Goal: Feedback & Contribution: Leave review/rating

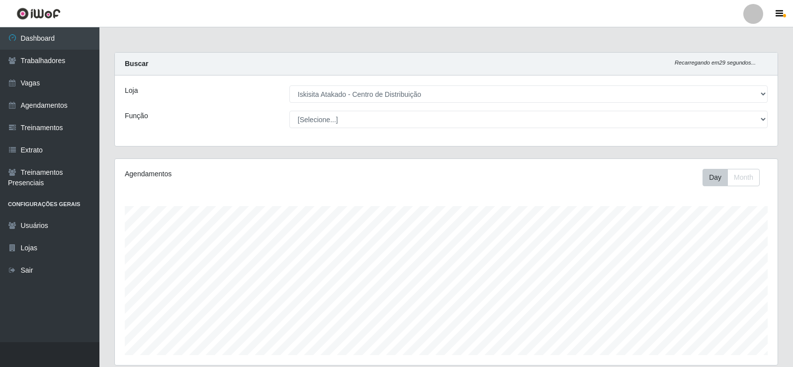
select select "425"
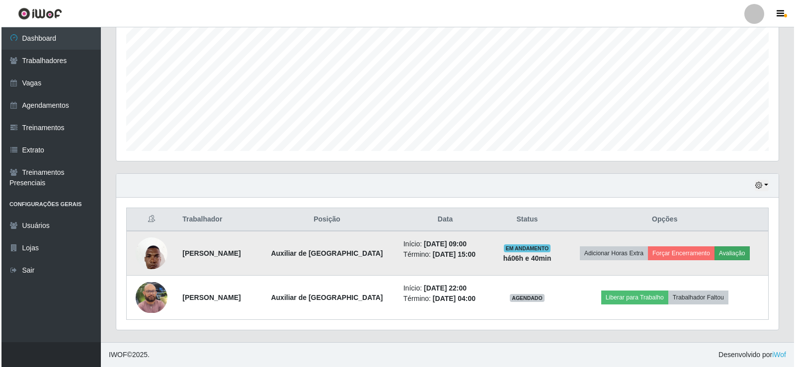
scroll to position [206, 663]
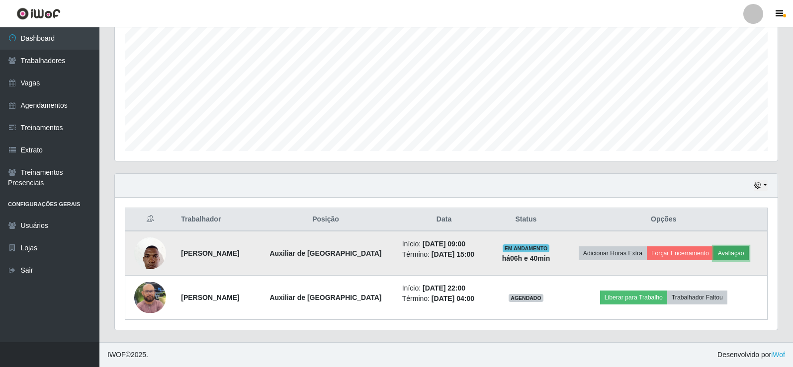
click at [745, 254] on button "Avaliação" at bounding box center [730, 254] width 35 height 14
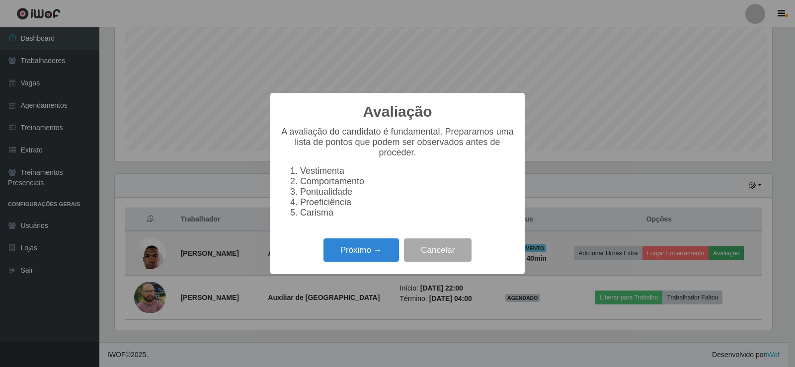
scroll to position [206, 658]
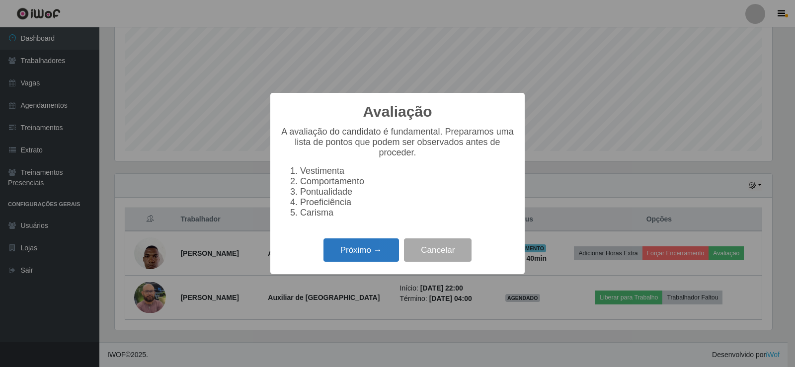
click at [365, 256] on button "Próximo →" at bounding box center [362, 250] width 76 height 23
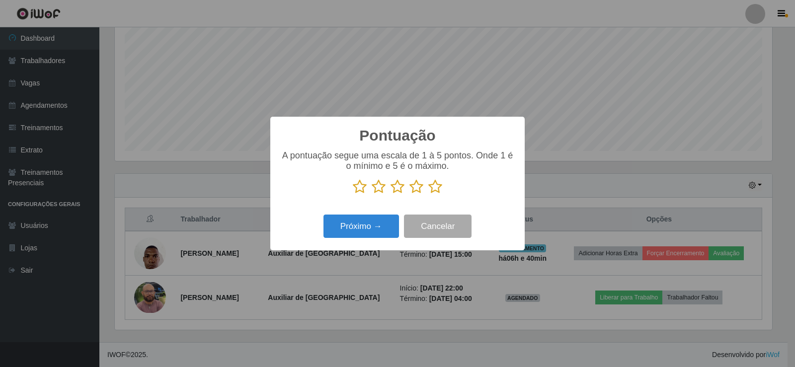
scroll to position [496919, 496467]
click at [437, 187] on icon at bounding box center [436, 186] width 14 height 15
click at [429, 194] on input "radio" at bounding box center [429, 194] width 0 height 0
click at [381, 228] on button "Próximo →" at bounding box center [362, 226] width 76 height 23
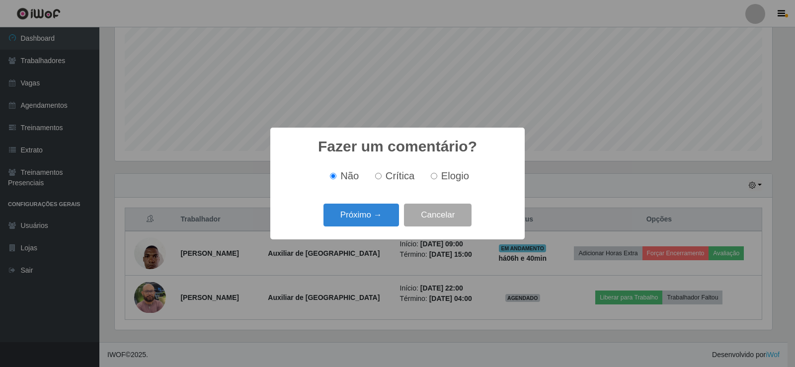
click at [443, 176] on span "Elogio" at bounding box center [455, 176] width 28 height 11
click at [437, 176] on input "Elogio" at bounding box center [434, 176] width 6 height 6
radio input "true"
click at [370, 217] on button "Próximo →" at bounding box center [362, 215] width 76 height 23
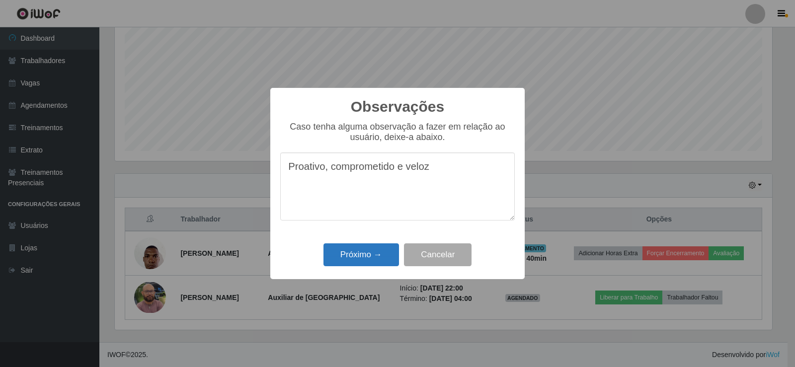
type textarea "Proativo, comprometido e veloz"
click at [357, 248] on button "Próximo →" at bounding box center [362, 255] width 76 height 23
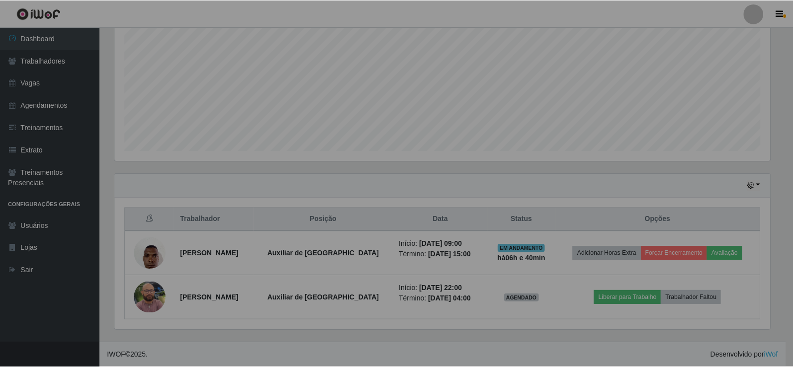
scroll to position [206, 663]
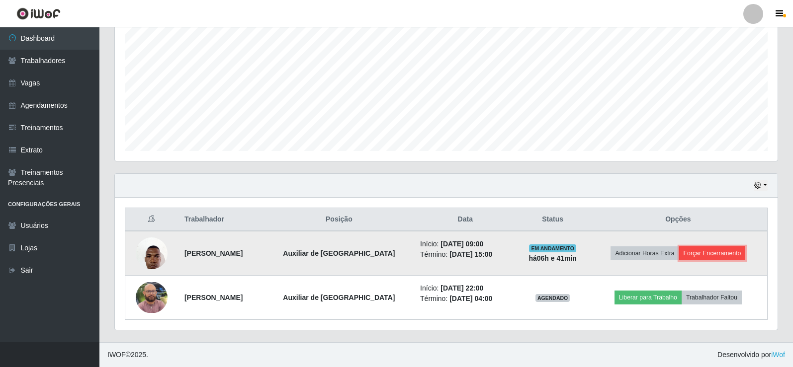
click at [719, 255] on button "Forçar Encerramento" at bounding box center [712, 254] width 67 height 14
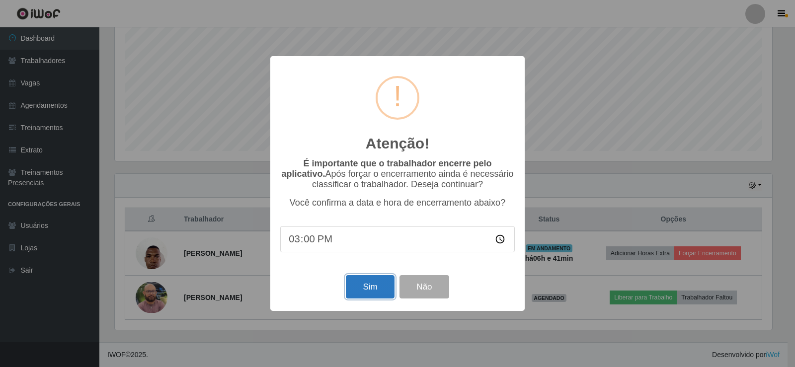
click at [370, 294] on button "Sim" at bounding box center [370, 286] width 48 height 23
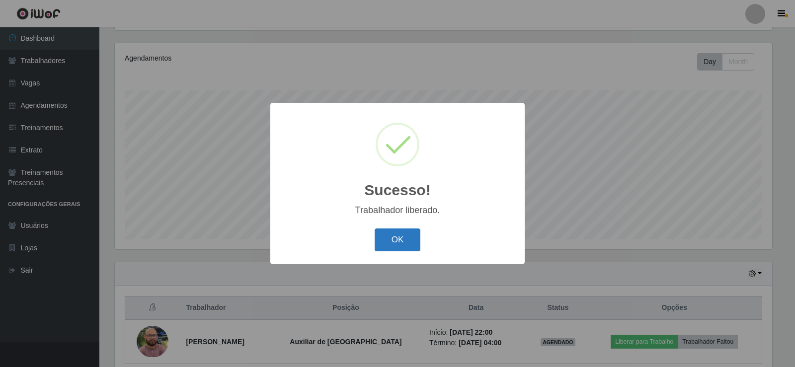
click at [405, 246] on button "OK" at bounding box center [398, 240] width 46 height 23
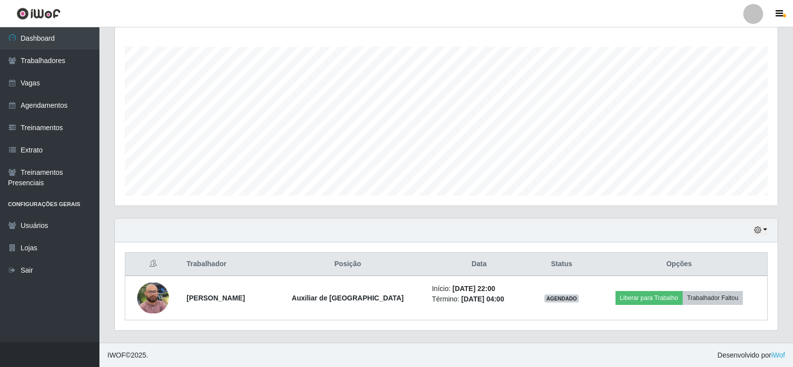
scroll to position [160, 0]
